Goal: Transaction & Acquisition: Purchase product/service

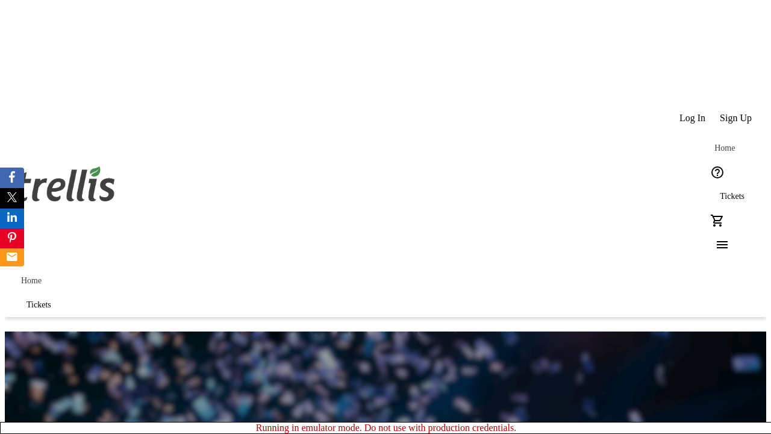
click at [736, 113] on span "Sign Up" at bounding box center [735, 118] width 32 height 11
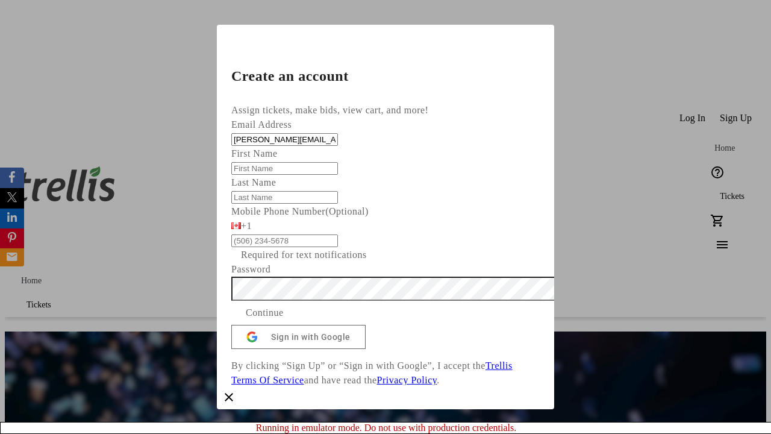
type input "[PERSON_NAME][EMAIL_ADDRESS][DOMAIN_NAME]"
type input "[PERSON_NAME]"
click at [284, 320] on span "Continue" at bounding box center [265, 312] width 38 height 14
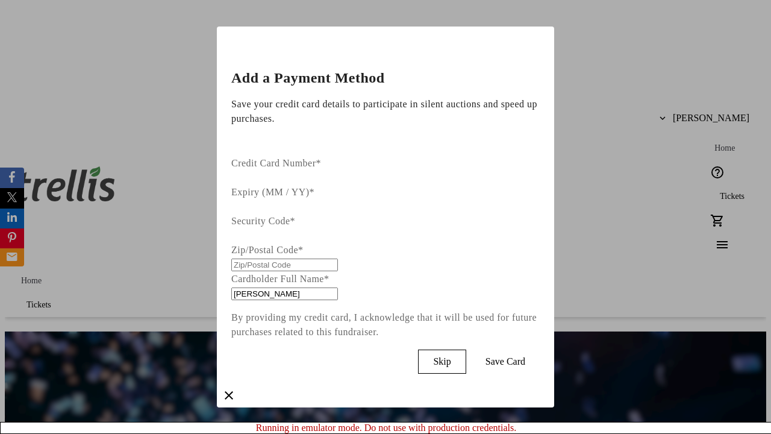
click at [450, 356] on span "Skip" at bounding box center [441, 361] width 17 height 11
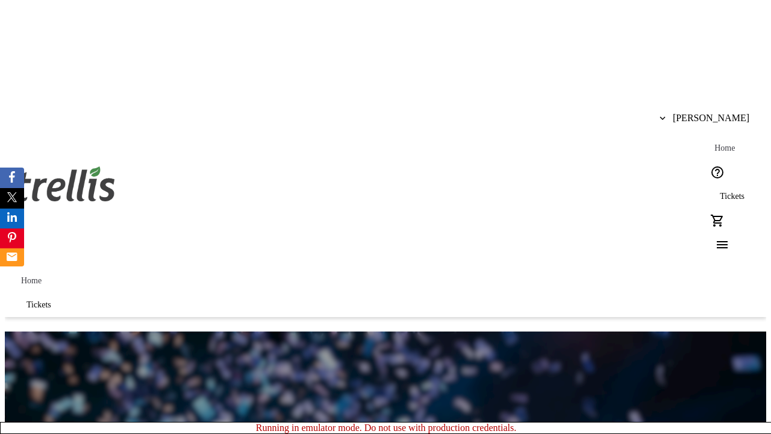
click at [719, 191] on span "Tickets" at bounding box center [731, 196] width 25 height 10
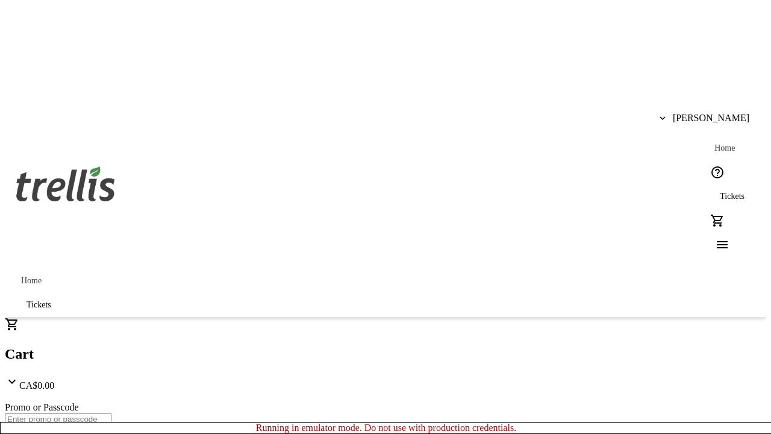
type input "1"
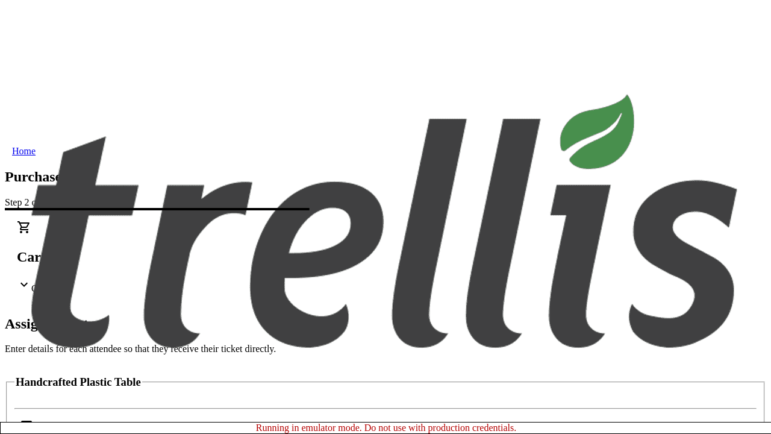
scroll to position [73, 0]
